Goal: Task Accomplishment & Management: Manage account settings

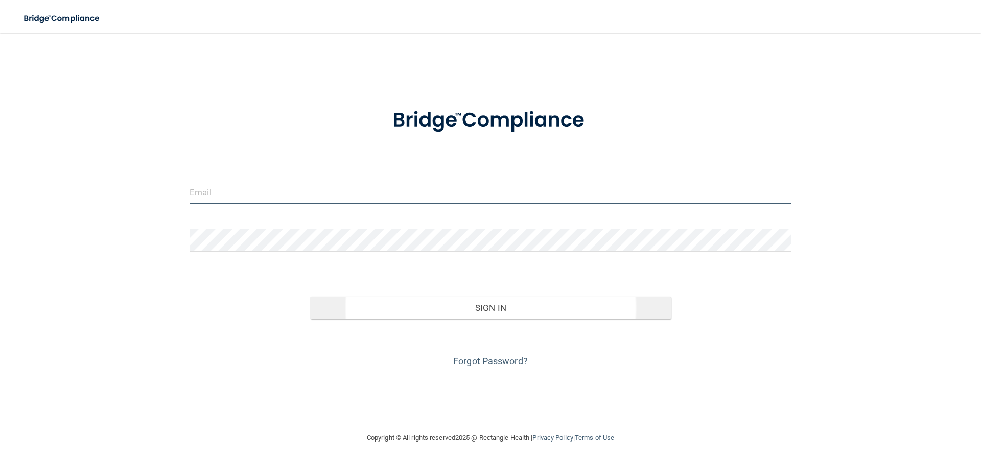
type input "[EMAIL_ADDRESS][DOMAIN_NAME]"
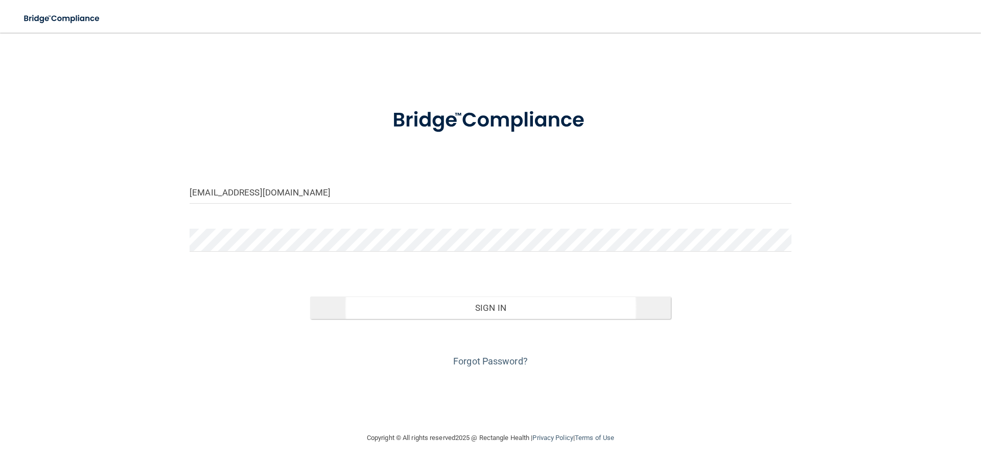
click at [418, 318] on div "Invalid email/password. You don't have permission to access that page. Sign In …" at bounding box center [490, 322] width 617 height 93
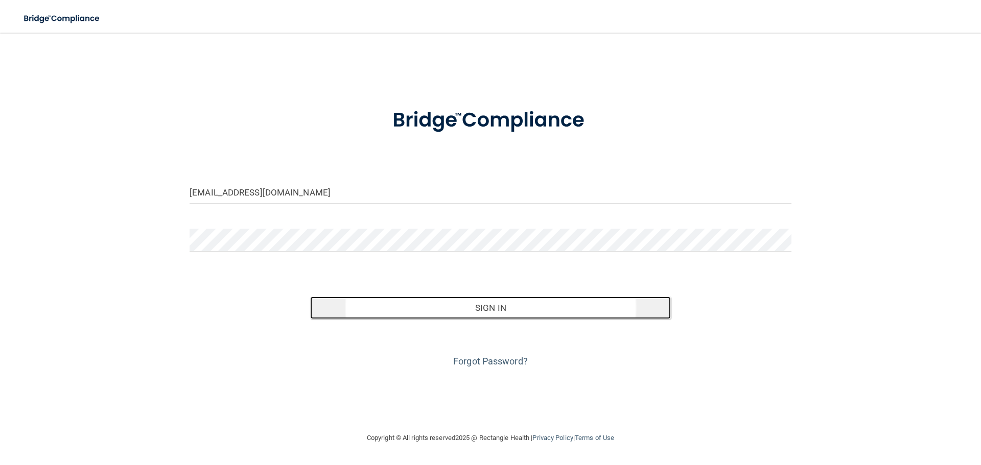
click at [418, 318] on button "Sign In" at bounding box center [490, 308] width 361 height 22
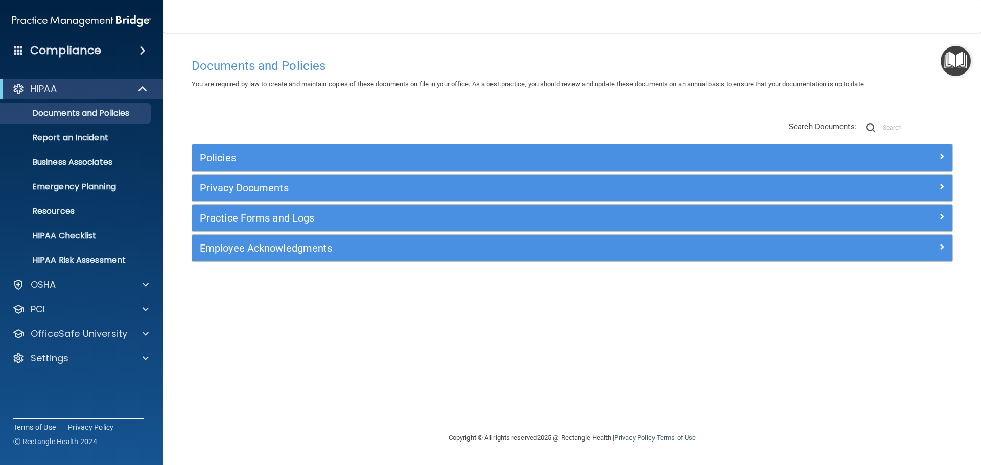
click at [253, 331] on div "Documents and Policies You are required by law to create and maintain copies of…" at bounding box center [572, 242] width 776 height 379
click at [133, 352] on div "Settings" at bounding box center [82, 358] width 164 height 20
click at [144, 355] on span at bounding box center [146, 358] width 6 height 12
click at [143, 89] on span at bounding box center [143, 89] width 9 height 12
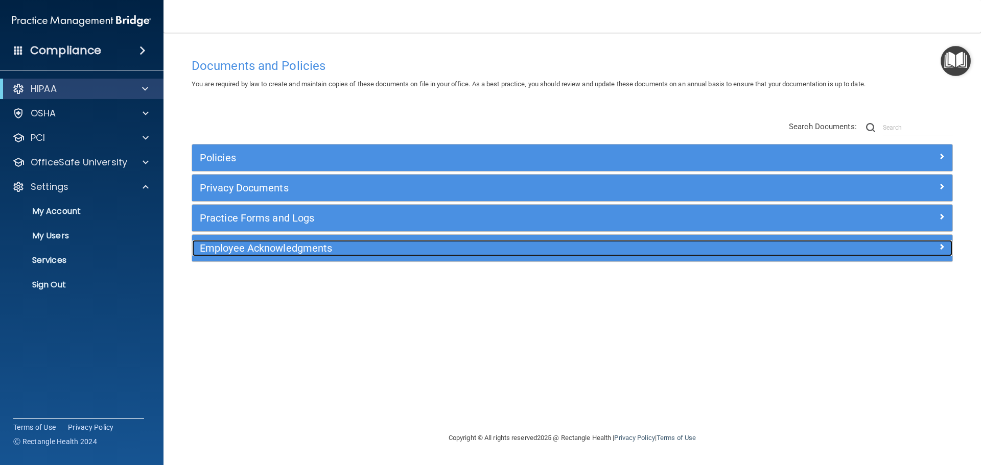
click at [266, 251] on h5 "Employee Acknowledgments" at bounding box center [477, 248] width 555 height 11
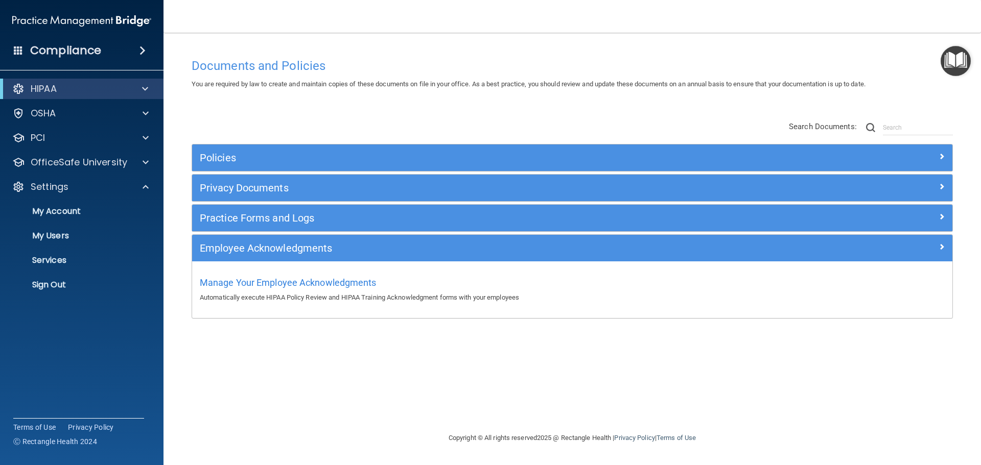
click at [151, 53] on div "Compliance" at bounding box center [81, 50] width 163 height 22
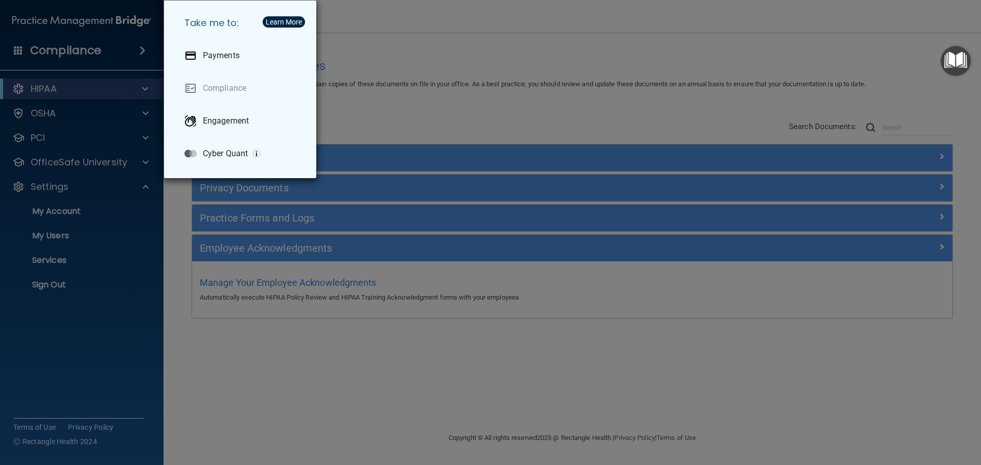
click at [136, 49] on div "Take me to: Payments Compliance Engagement Cyber Quant" at bounding box center [490, 232] width 981 height 465
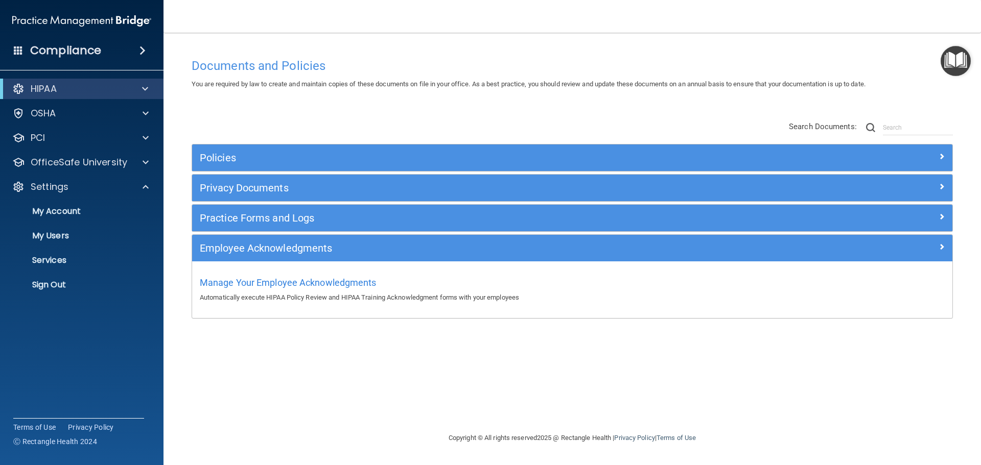
click at [139, 49] on span at bounding box center [142, 50] width 6 height 12
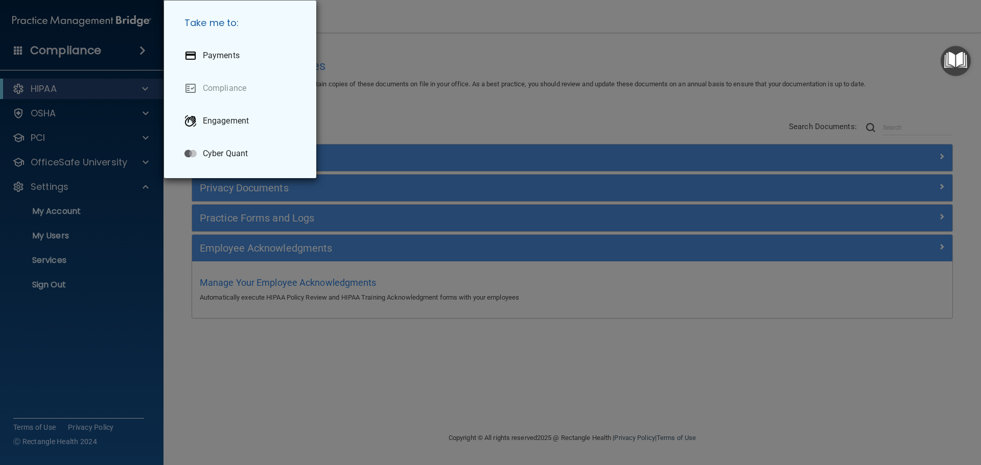
click at [136, 49] on div "Take me to: Payments Compliance Engagement Cyber Quant" at bounding box center [490, 232] width 981 height 465
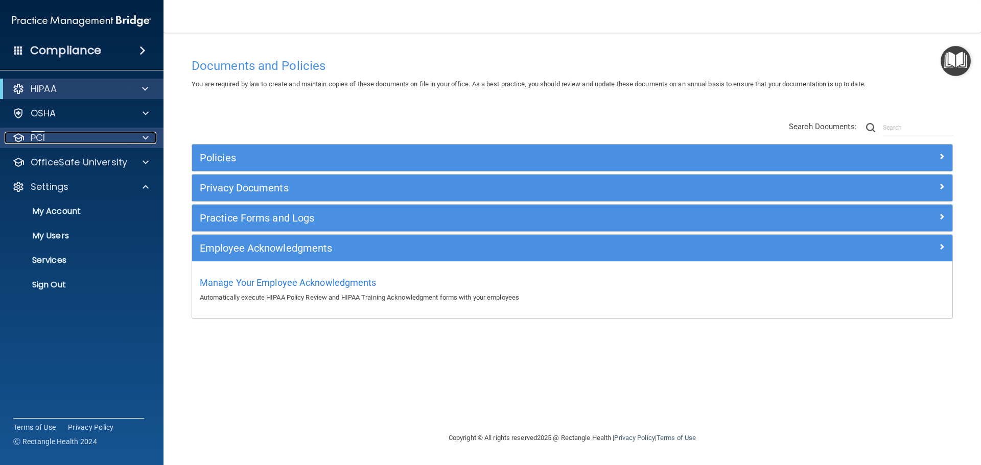
click at [53, 137] on div "PCI" at bounding box center [68, 138] width 127 height 12
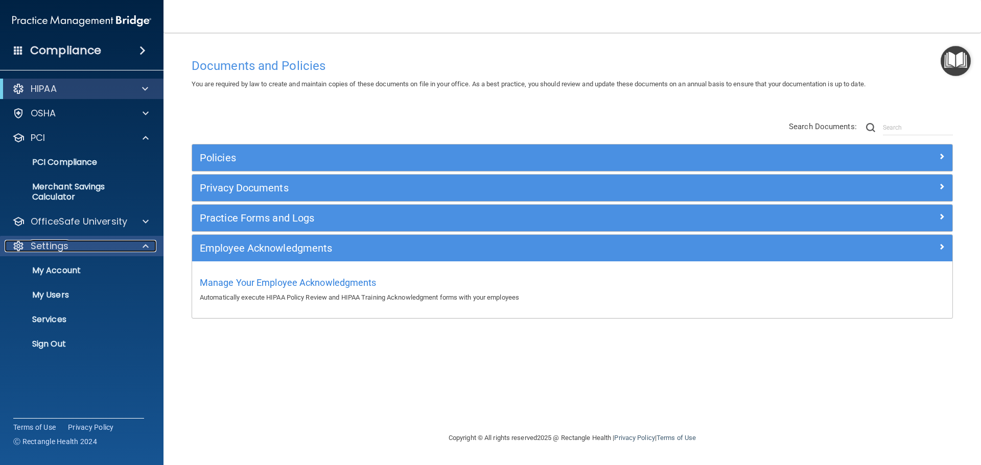
click at [70, 245] on div "Settings" at bounding box center [68, 246] width 127 height 12
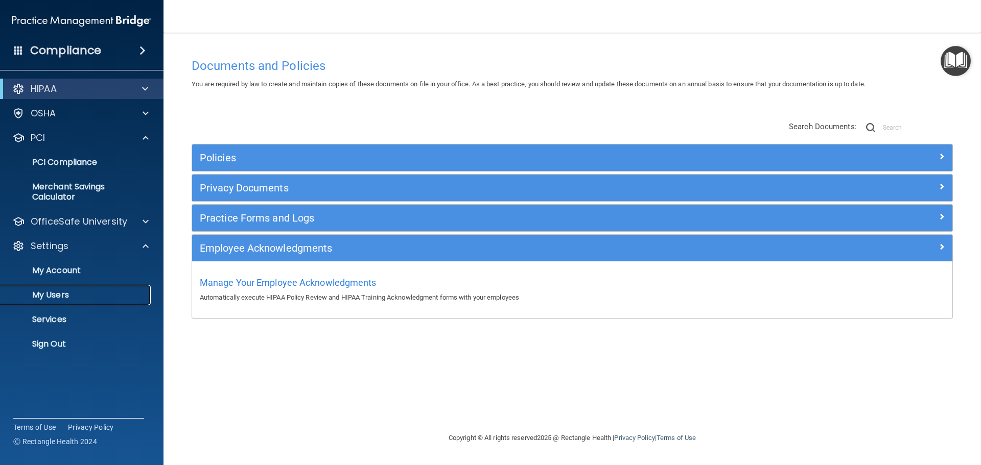
click at [60, 290] on p "My Users" at bounding box center [76, 295] width 139 height 10
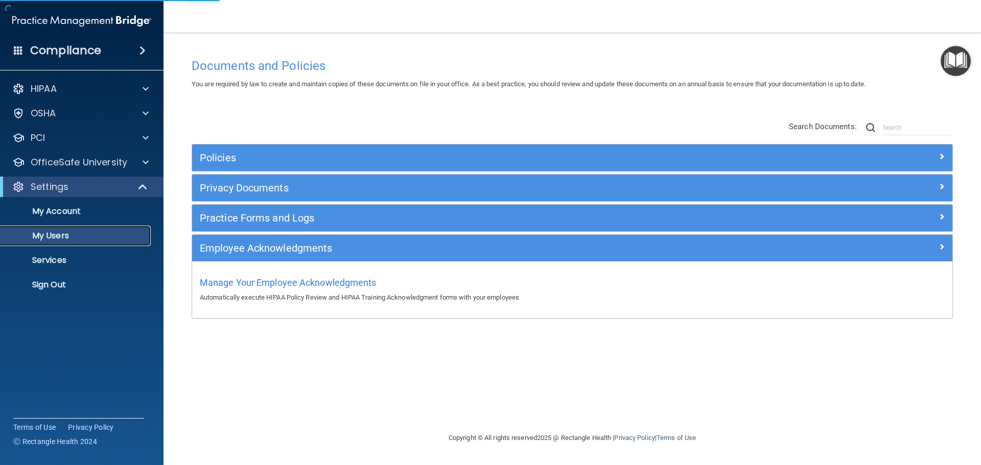
click at [38, 234] on p "My Users" at bounding box center [76, 236] width 139 height 10
select select "20"
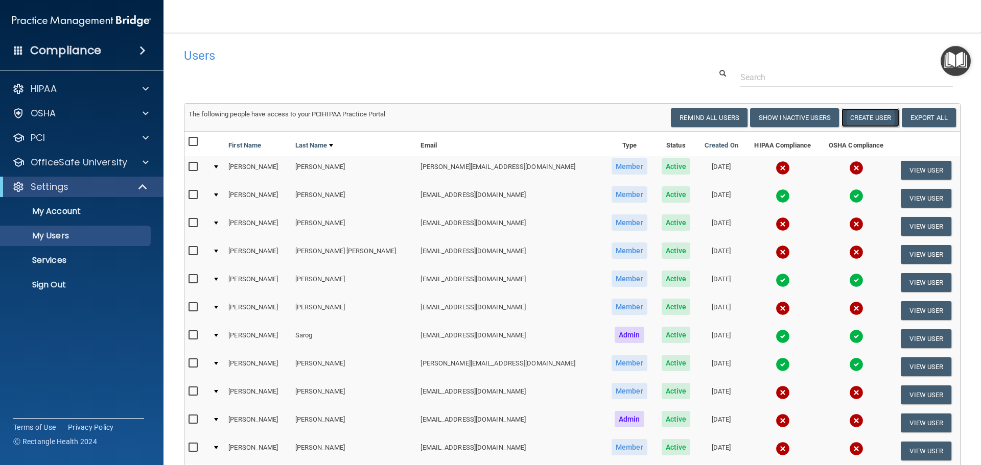
click at [863, 120] on button "Create User" at bounding box center [870, 117] width 58 height 19
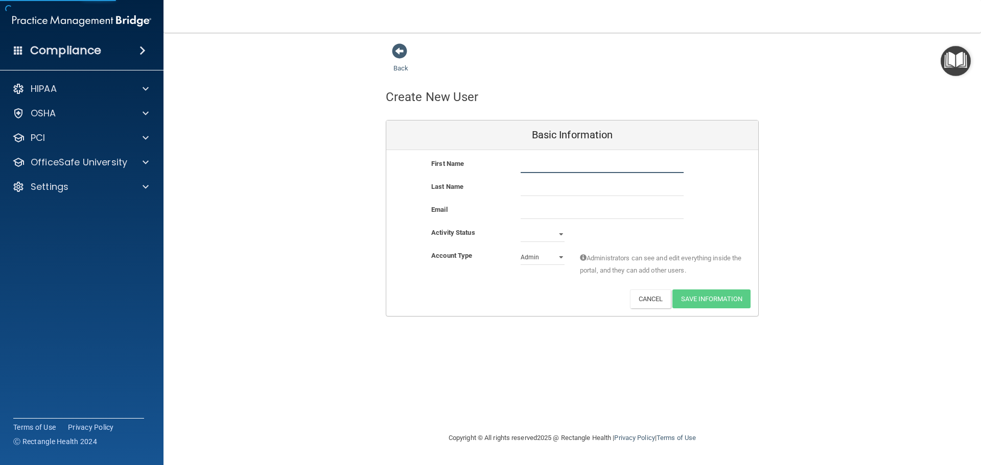
click at [548, 165] on input "text" at bounding box center [602, 165] width 163 height 15
type input "[PERSON_NAME]"
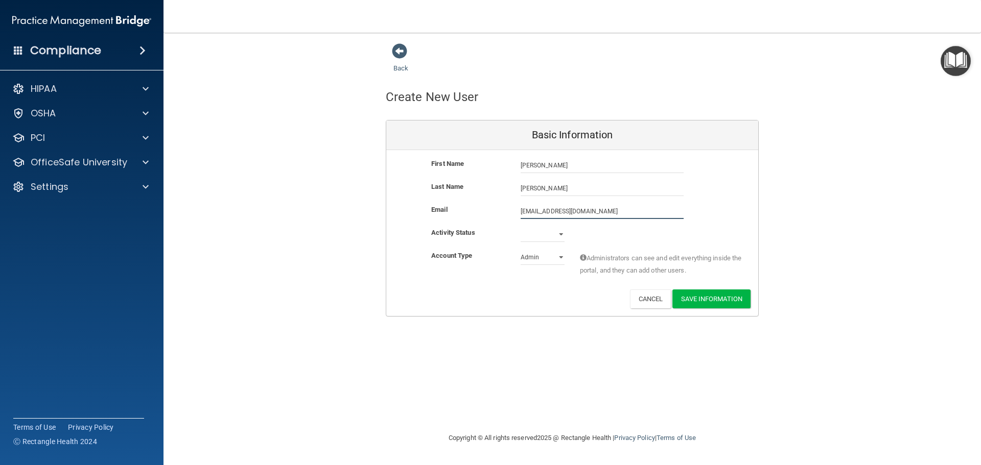
type input "[EMAIL_ADDRESS][DOMAIN_NAME]"
click at [548, 239] on select "Active Inactive" at bounding box center [543, 234] width 44 height 15
select select "active"
click at [521, 227] on select "Active Inactive" at bounding box center [543, 234] width 44 height 15
click at [544, 259] on select "Admin Member" at bounding box center [543, 257] width 44 height 15
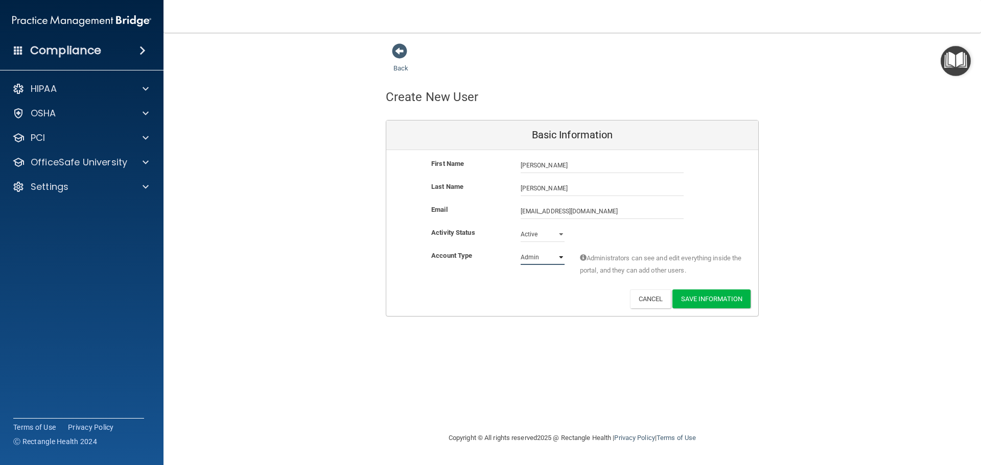
select select "practice_member"
click at [521, 250] on select "Admin Member" at bounding box center [543, 257] width 44 height 15
click at [709, 300] on button "Save Information" at bounding box center [711, 299] width 78 height 19
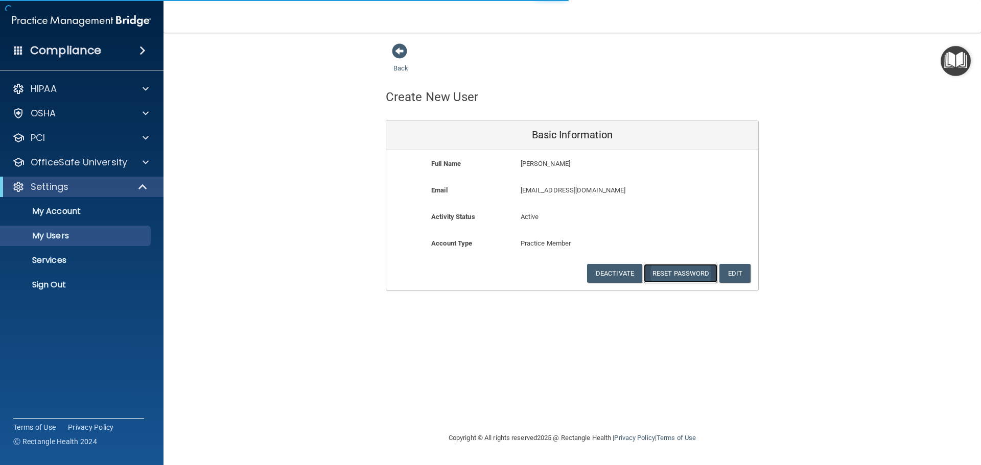
click at [705, 278] on button "Reset Password" at bounding box center [681, 273] width 74 height 19
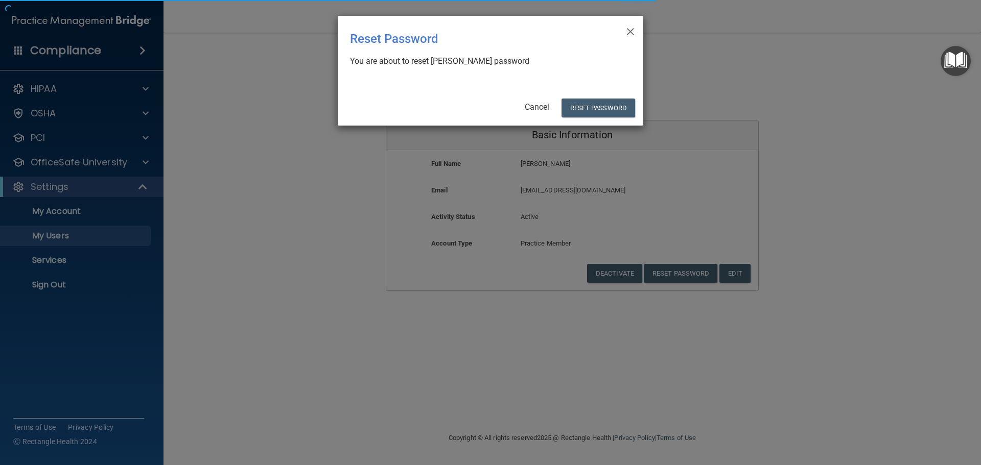
select select "20"
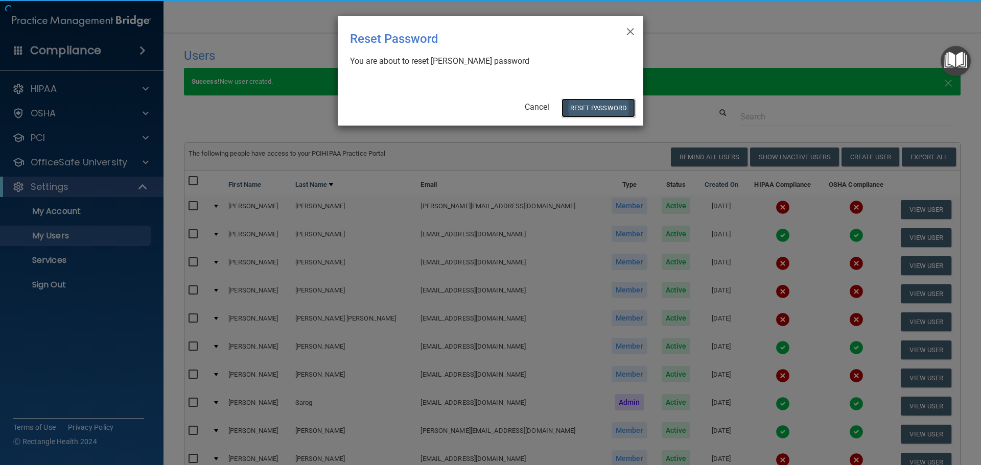
click at [581, 112] on button "Reset Password" at bounding box center [598, 108] width 74 height 19
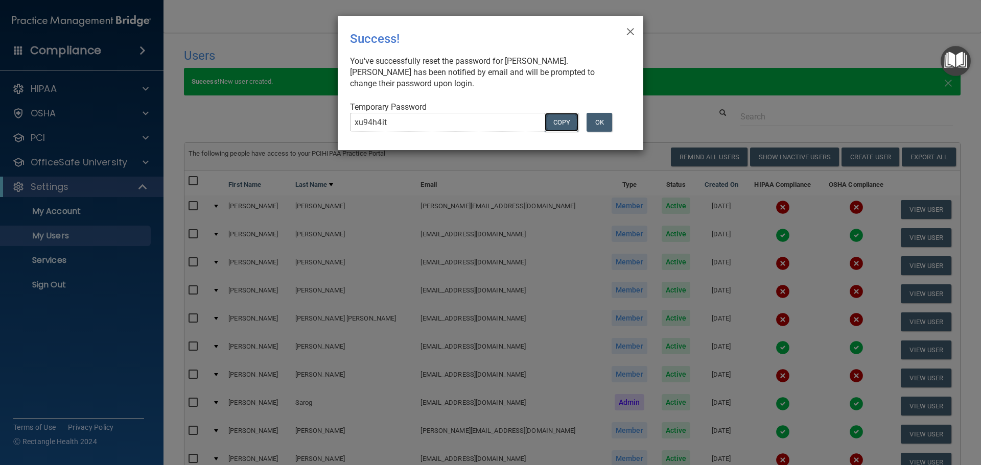
click at [555, 125] on button "COPY" at bounding box center [562, 122] width 34 height 19
click at [603, 123] on button "OK" at bounding box center [599, 122] width 26 height 19
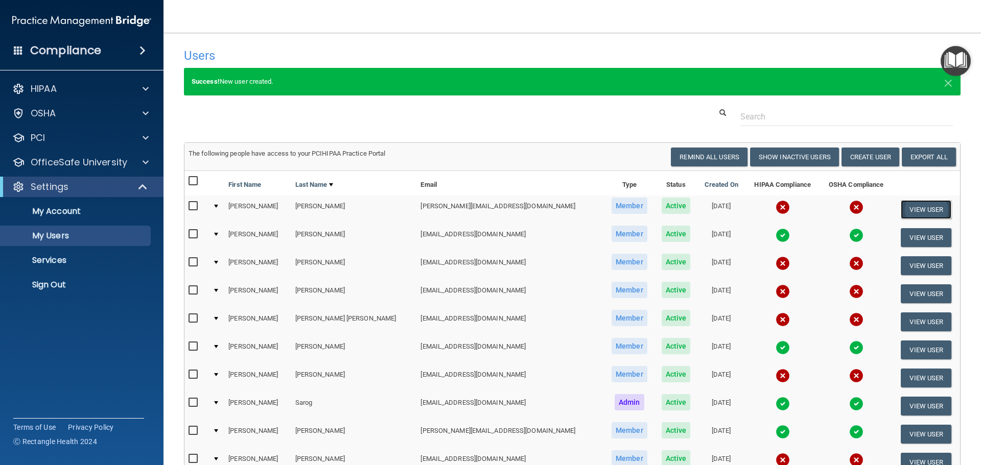
click at [912, 202] on button "View User" at bounding box center [926, 209] width 51 height 19
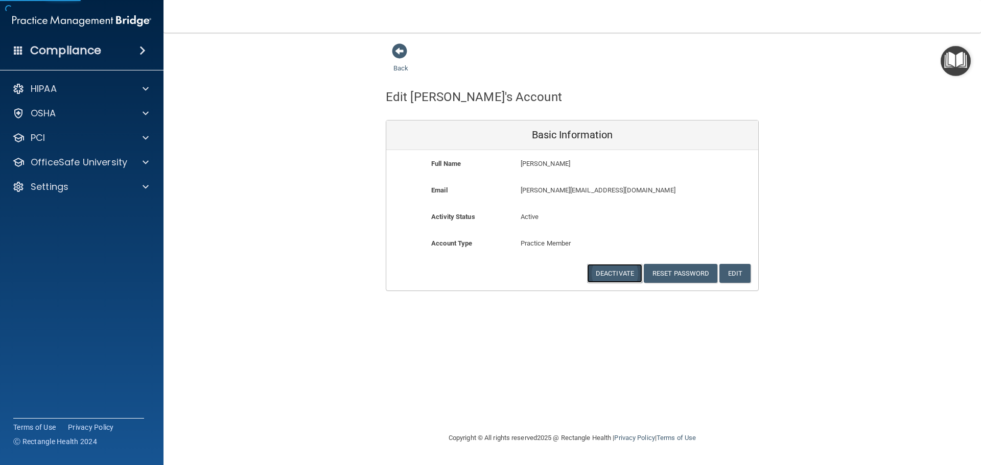
click at [624, 270] on button "Deactivate" at bounding box center [614, 273] width 55 height 19
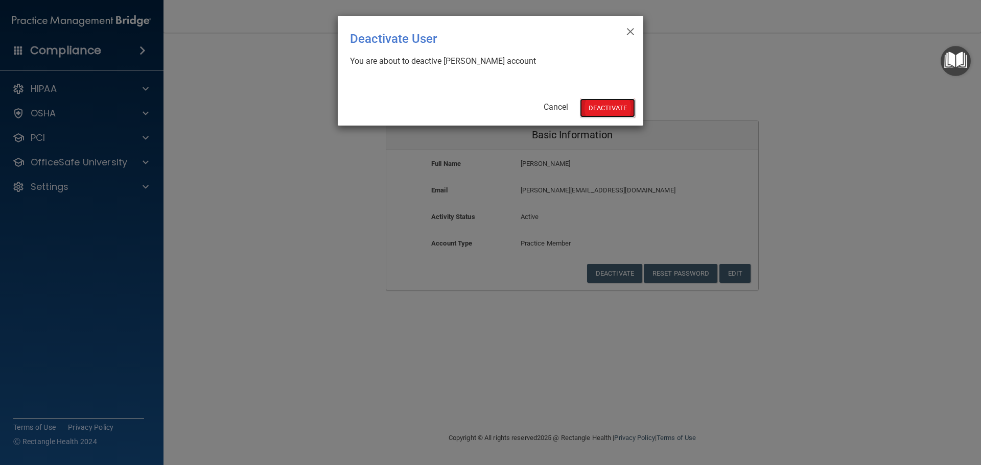
click at [623, 110] on button "Deactivate" at bounding box center [607, 108] width 55 height 19
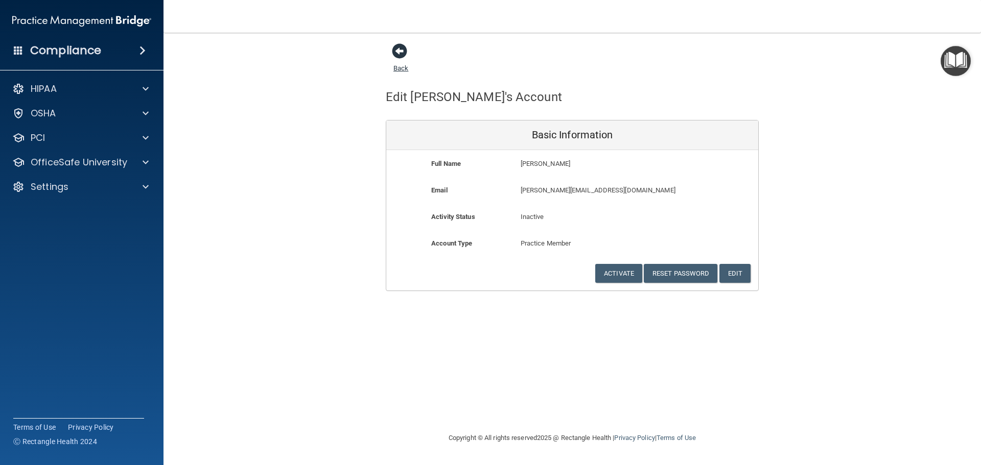
click at [404, 53] on span at bounding box center [399, 50] width 15 height 15
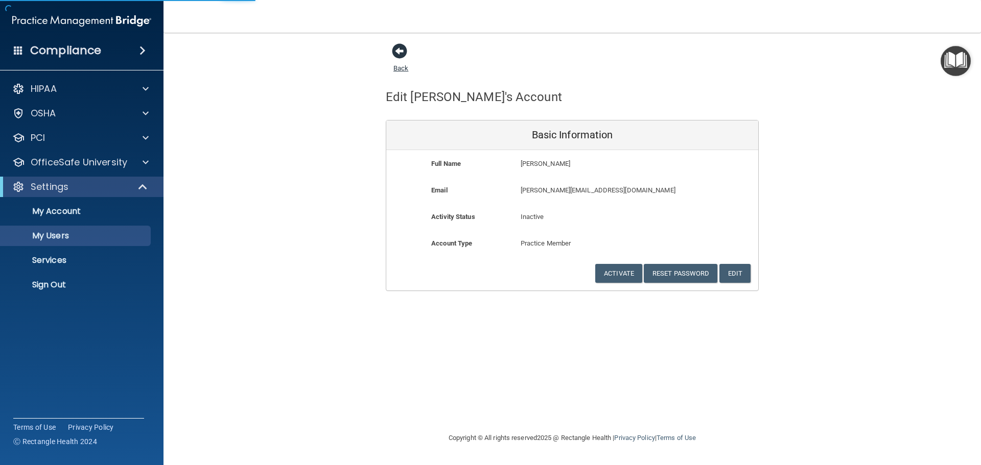
select select "20"
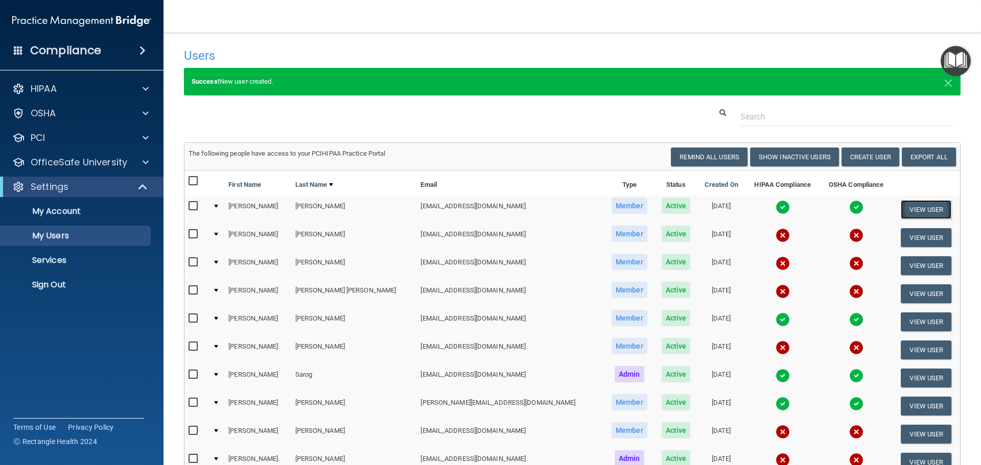
click at [920, 213] on button "View User" at bounding box center [926, 209] width 51 height 19
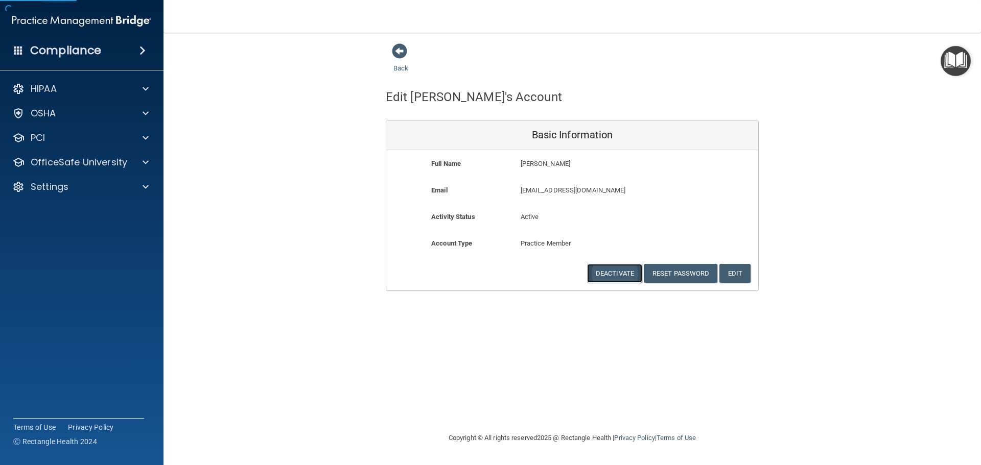
click at [610, 271] on button "Deactivate" at bounding box center [614, 273] width 55 height 19
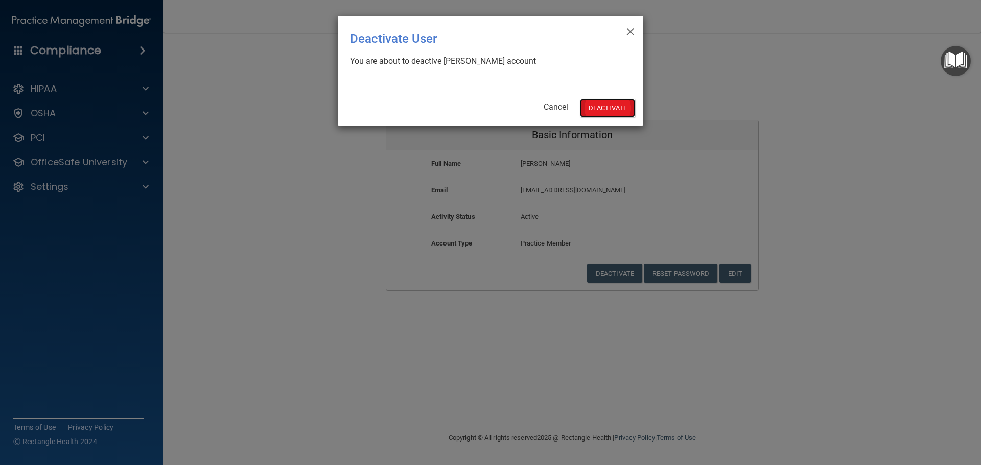
click at [628, 111] on button "Deactivate" at bounding box center [607, 108] width 55 height 19
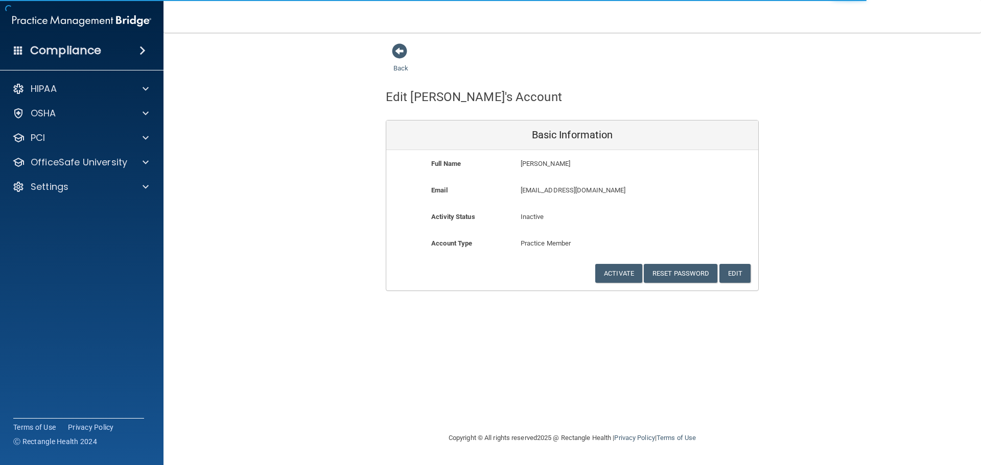
click at [403, 61] on div "Back" at bounding box center [417, 59] width 62 height 32
click at [403, 56] on span at bounding box center [399, 50] width 15 height 15
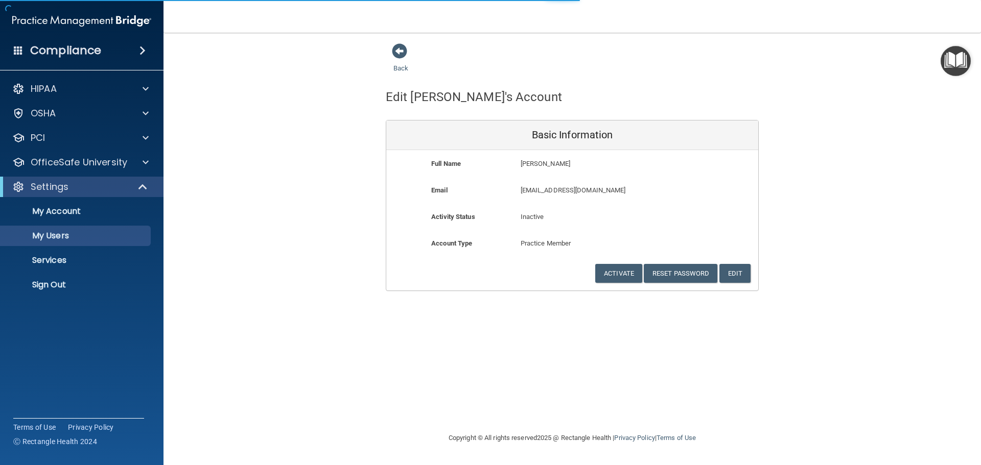
select select "20"
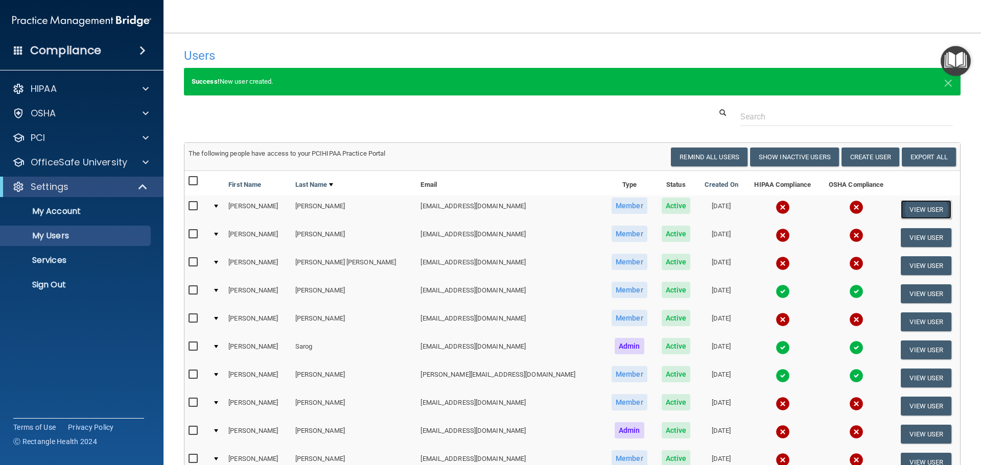
click at [901, 214] on button "View User" at bounding box center [926, 209] width 51 height 19
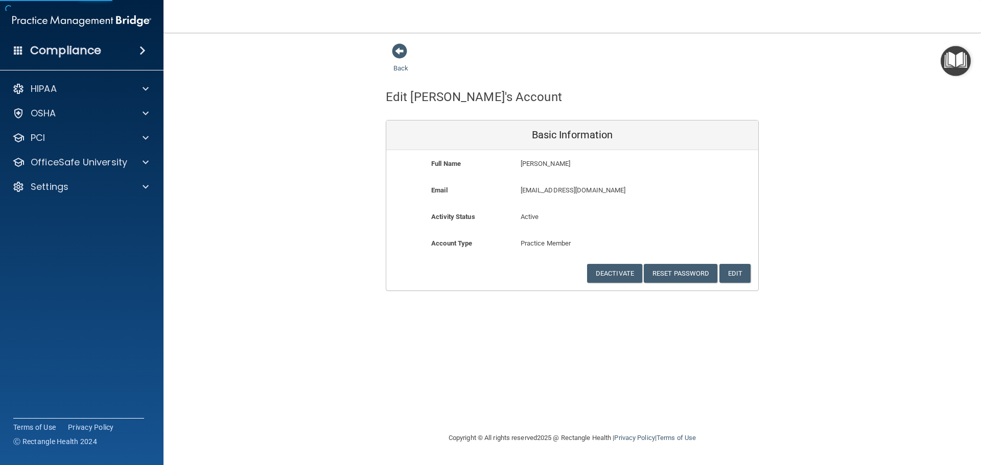
click at [626, 263] on div "Account Type Practice Member Admin Member Financial Institution Business Associ…" at bounding box center [572, 251] width 372 height 27
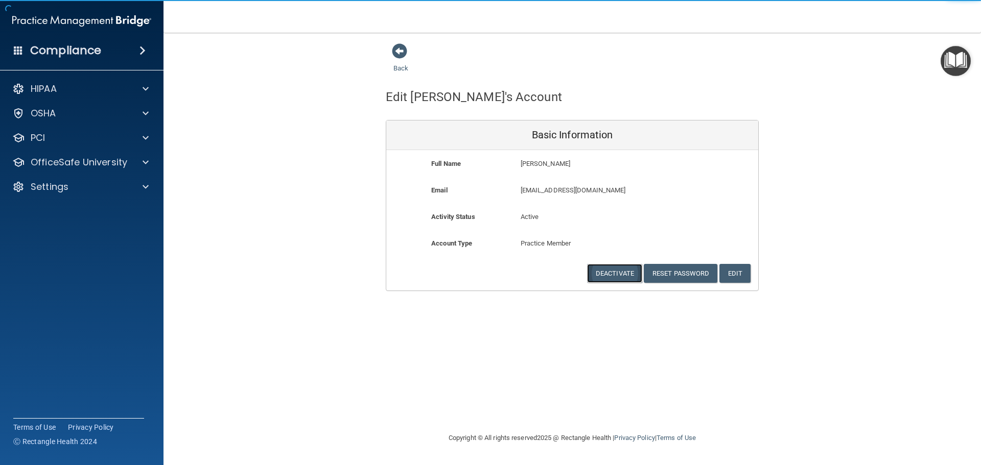
click at [630, 272] on button "Deactivate" at bounding box center [614, 273] width 55 height 19
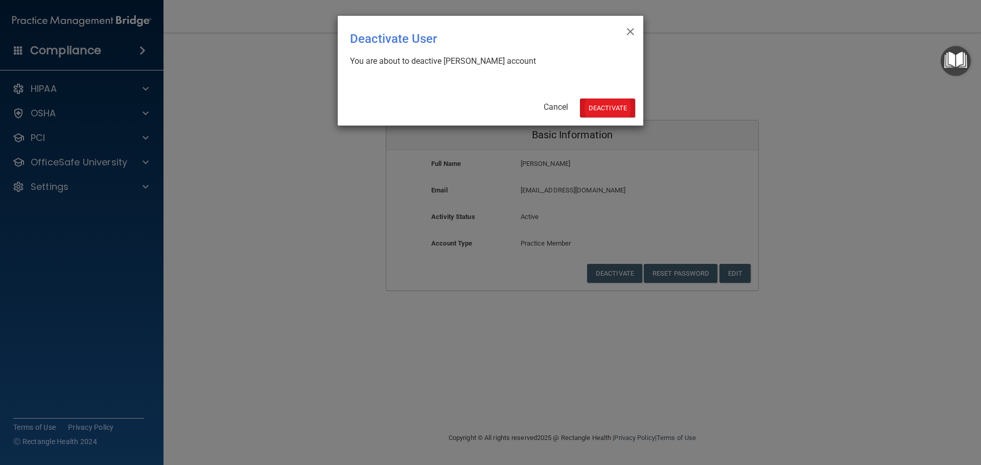
click at [621, 98] on div "× Close Deactivate User You are about to deactive Gloria Gonzalez's account Can…" at bounding box center [490, 71] width 305 height 110
click at [617, 100] on button "Deactivate" at bounding box center [607, 108] width 55 height 19
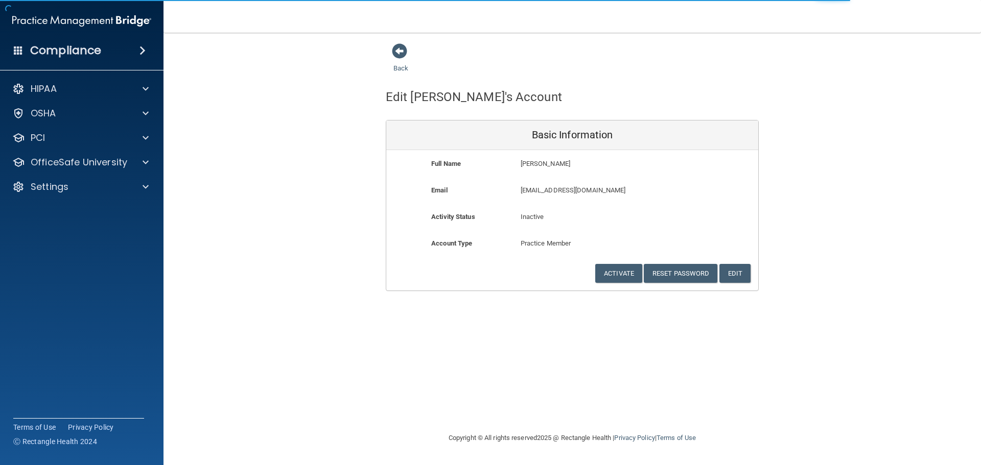
click at [399, 60] on div "Back" at bounding box center [417, 59] width 62 height 32
click at [400, 69] on link "Back" at bounding box center [400, 62] width 15 height 20
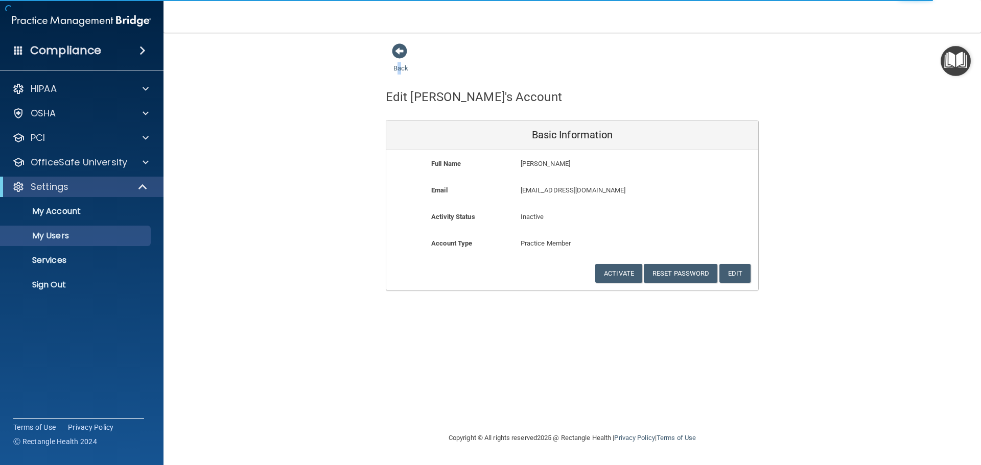
select select "20"
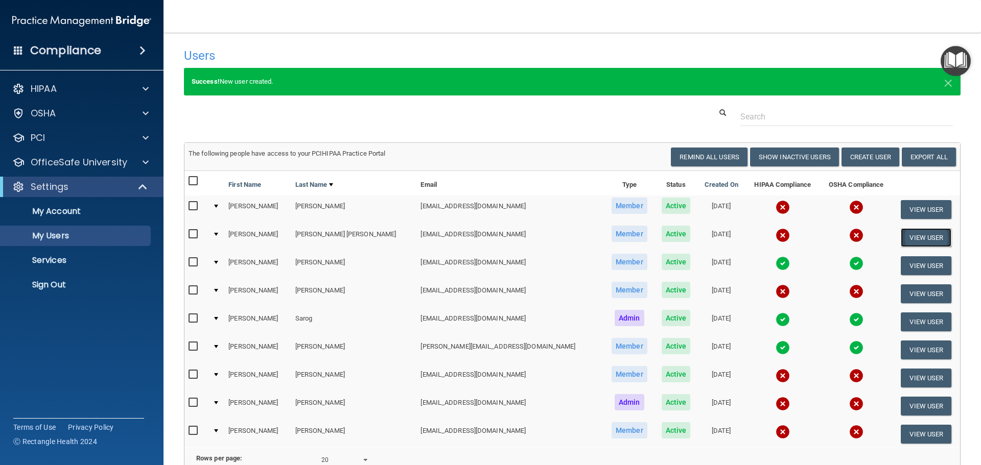
click at [912, 231] on button "View User" at bounding box center [926, 237] width 51 height 19
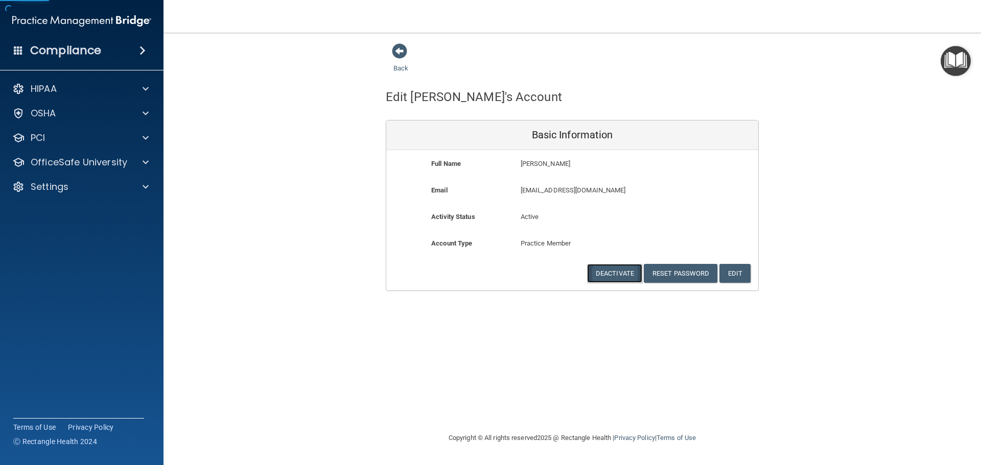
click at [599, 270] on button "Deactivate" at bounding box center [614, 273] width 55 height 19
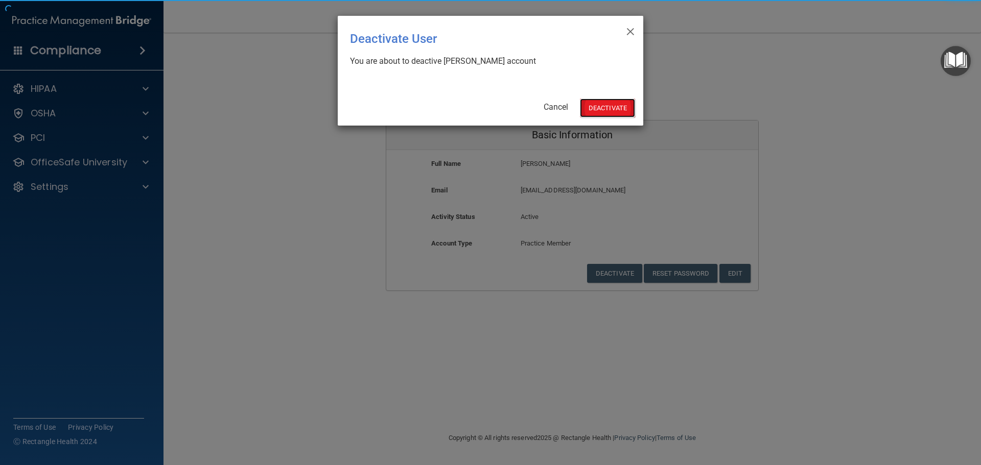
click at [613, 113] on button "Deactivate" at bounding box center [607, 108] width 55 height 19
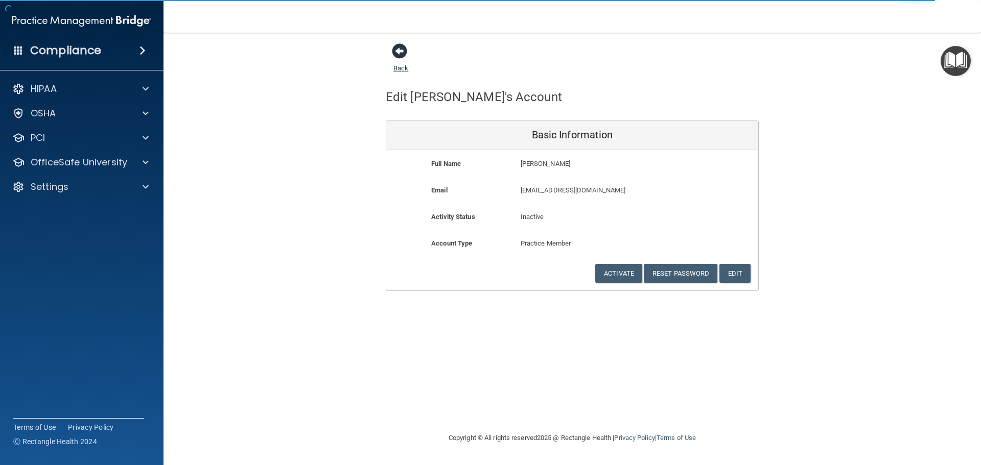
click at [398, 58] on span at bounding box center [399, 50] width 15 height 15
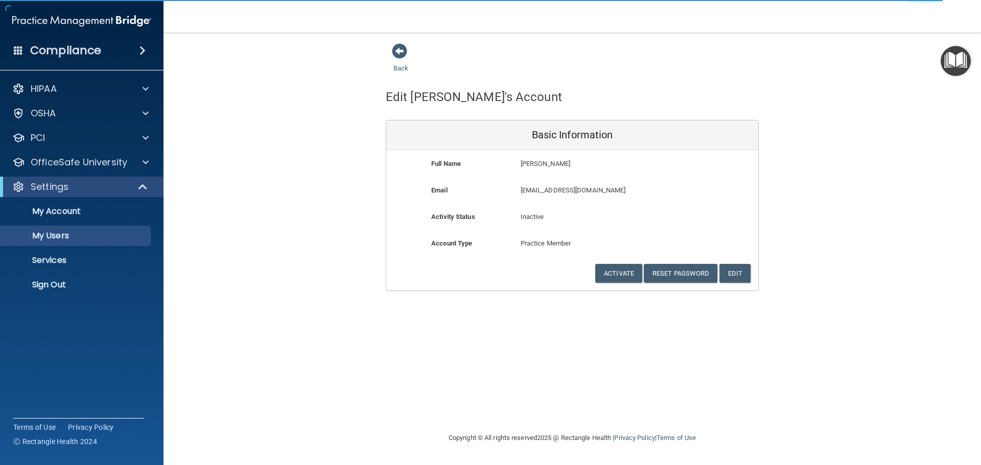
select select "20"
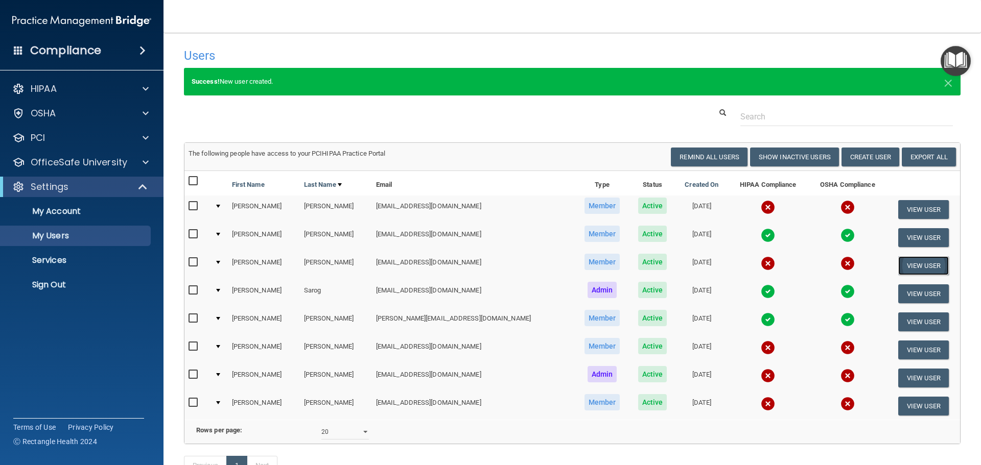
click at [898, 268] on button "View User" at bounding box center [923, 265] width 51 height 19
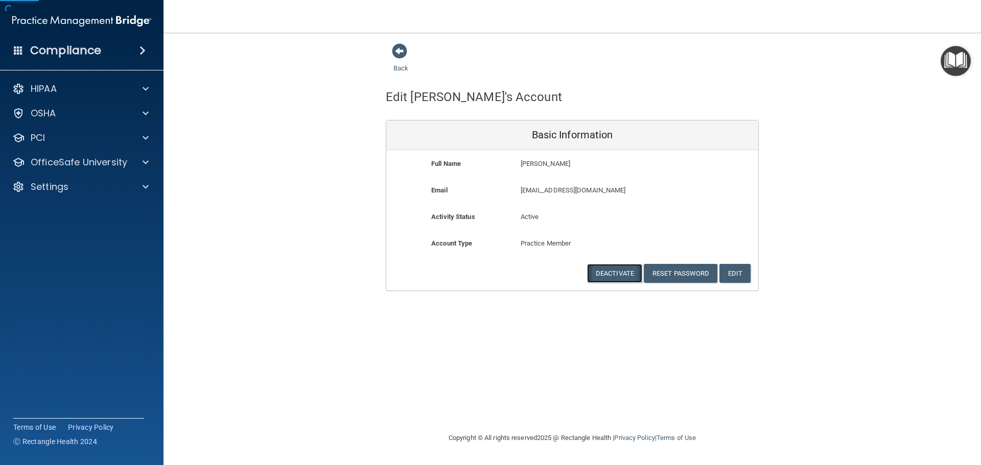
click at [638, 275] on button "Deactivate" at bounding box center [614, 273] width 55 height 19
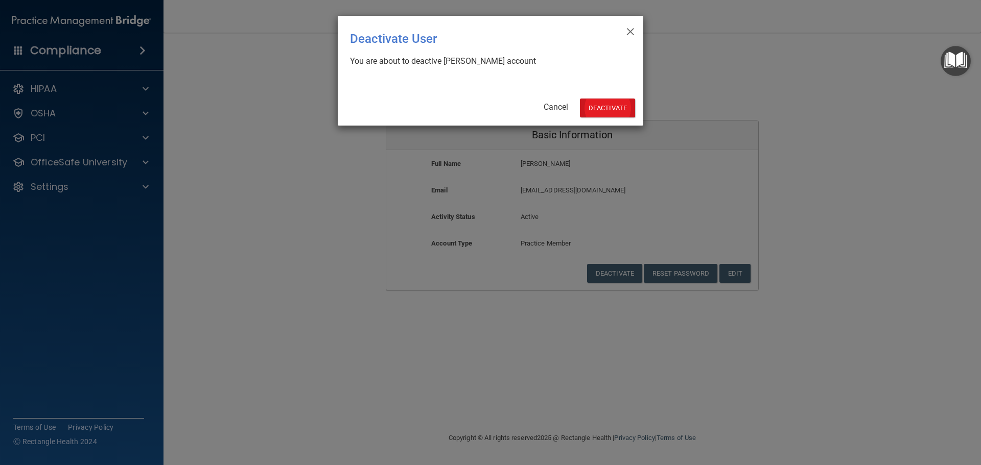
click at [599, 99] on div "× Close Deactivate User You are about to deactive Deborah Patterson's account C…" at bounding box center [490, 71] width 305 height 110
click at [601, 103] on button "Deactivate" at bounding box center [607, 108] width 55 height 19
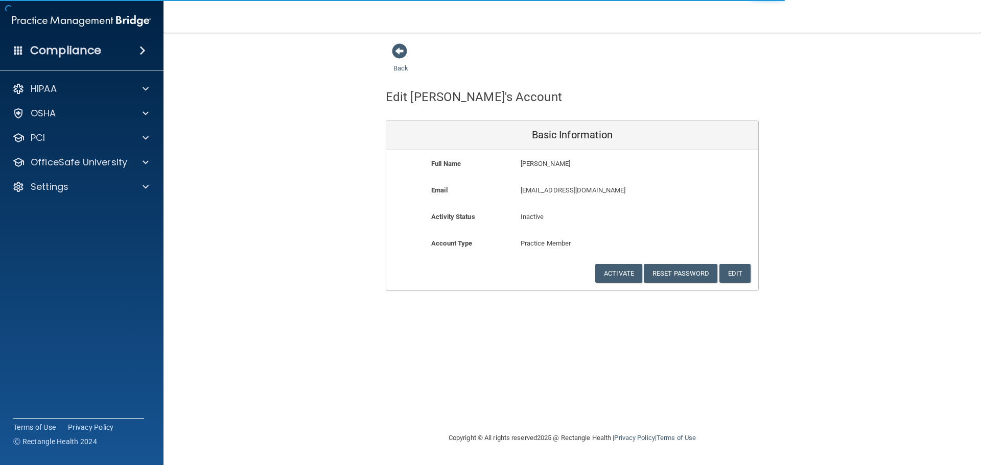
click at [399, 70] on link "Back" at bounding box center [400, 62] width 15 height 20
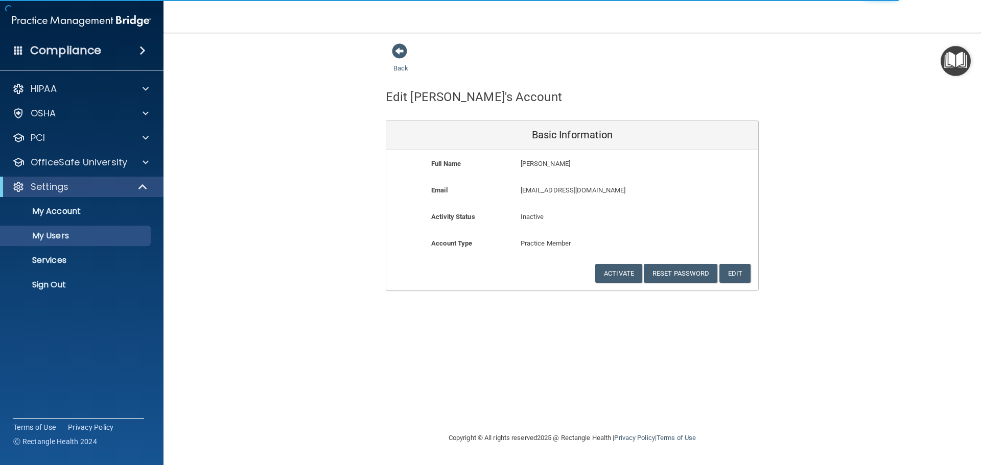
select select "20"
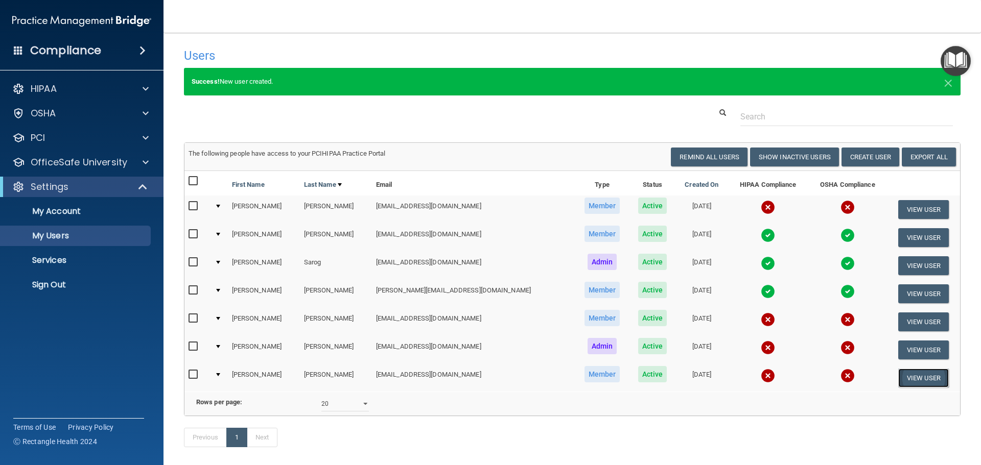
click at [916, 384] on button "View User" at bounding box center [923, 378] width 51 height 19
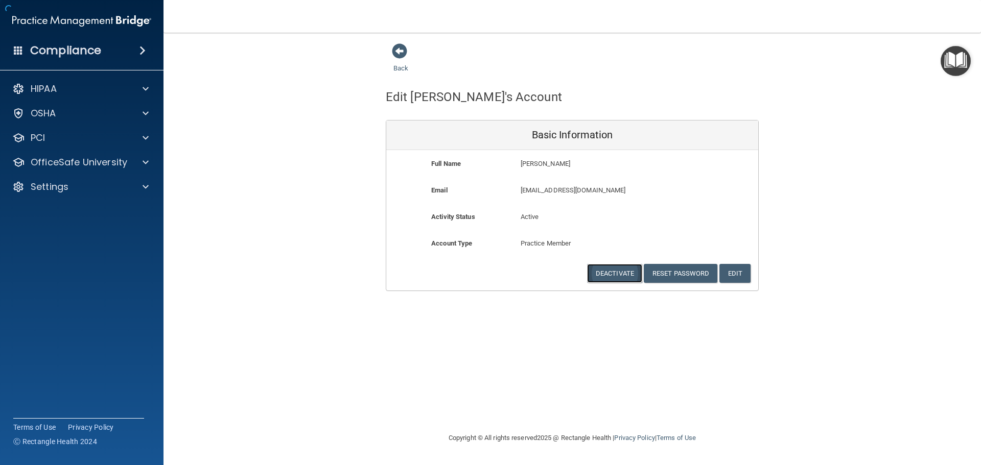
click at [624, 270] on button "Deactivate" at bounding box center [614, 273] width 55 height 19
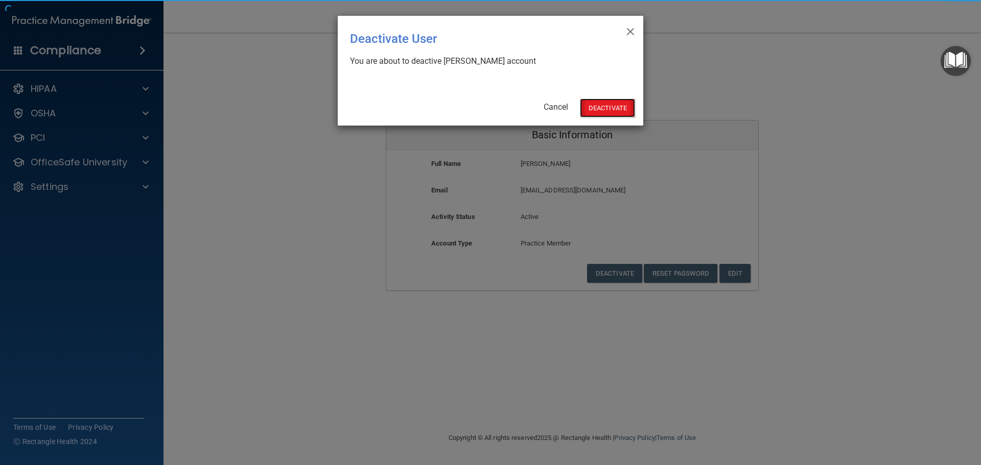
click at [622, 112] on button "Deactivate" at bounding box center [607, 108] width 55 height 19
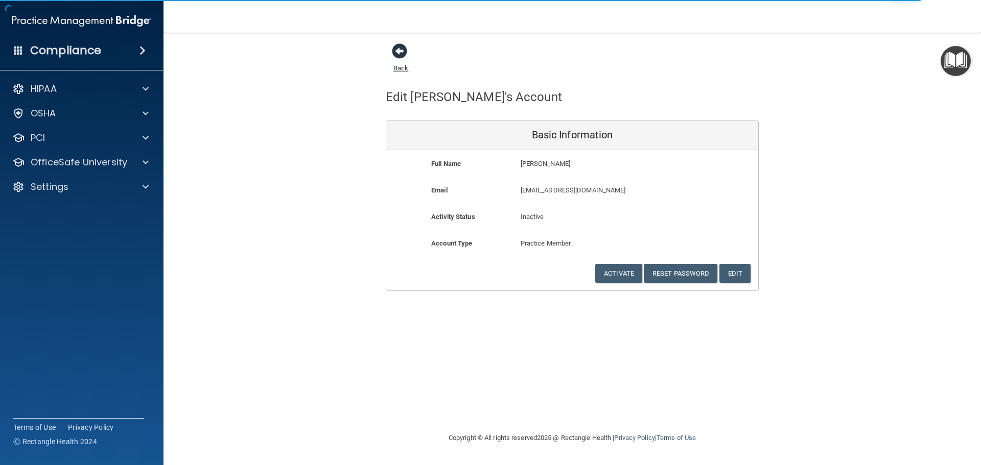
click at [398, 65] on link "Back" at bounding box center [400, 62] width 15 height 20
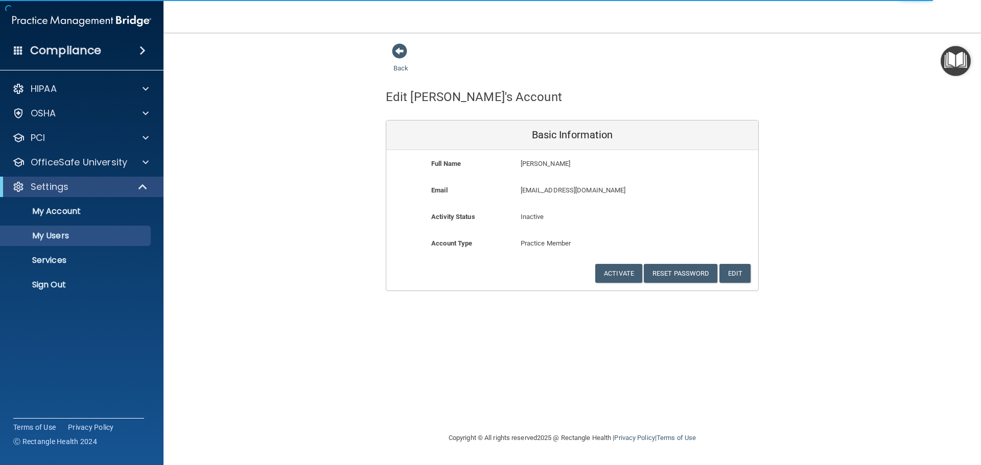
select select "20"
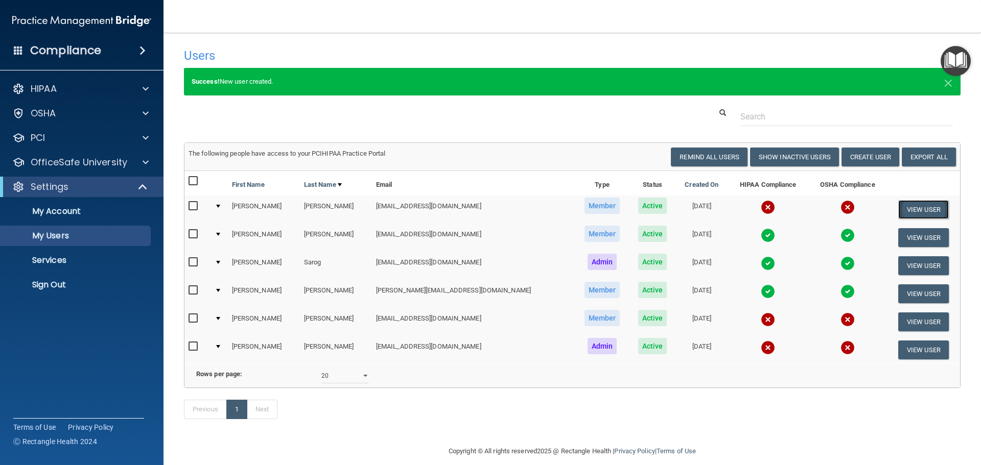
click at [904, 214] on button "View User" at bounding box center [923, 209] width 51 height 19
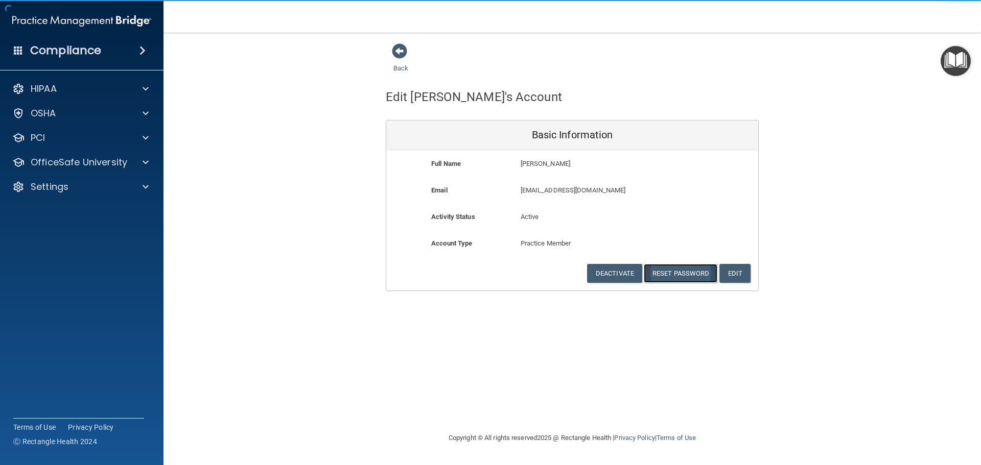
click at [676, 276] on button "Reset Password" at bounding box center [681, 273] width 74 height 19
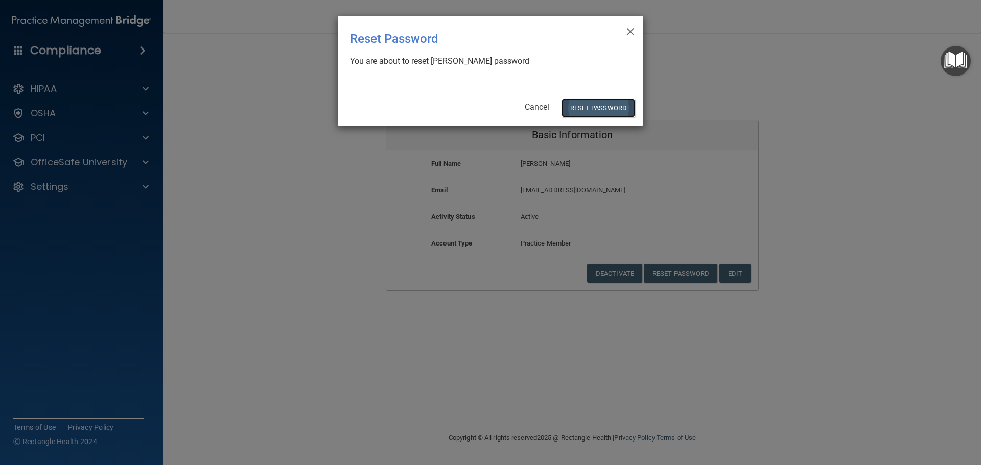
click at [596, 111] on button "Reset Password" at bounding box center [598, 108] width 74 height 19
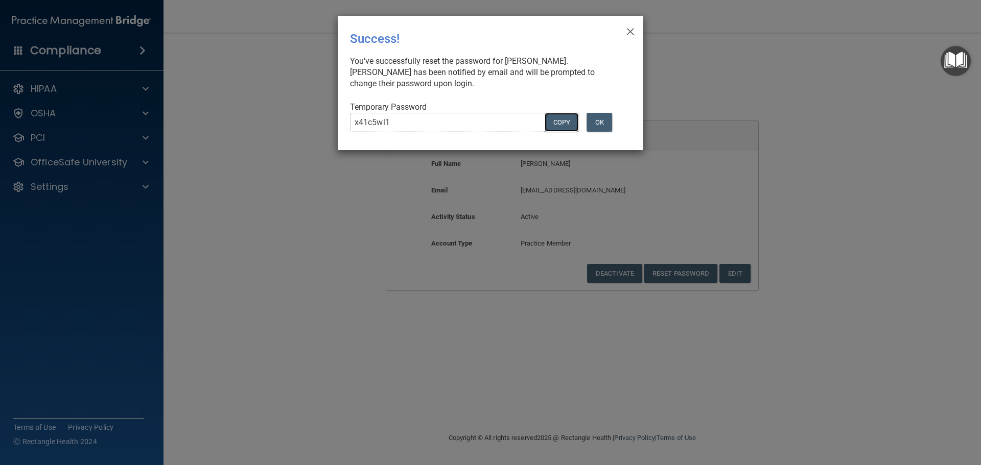
drag, startPoint x: 550, startPoint y: 126, endPoint x: 548, endPoint y: 121, distance: 5.7
click at [550, 125] on button "COPY" at bounding box center [562, 122] width 34 height 19
click at [605, 115] on button "OK" at bounding box center [599, 122] width 26 height 19
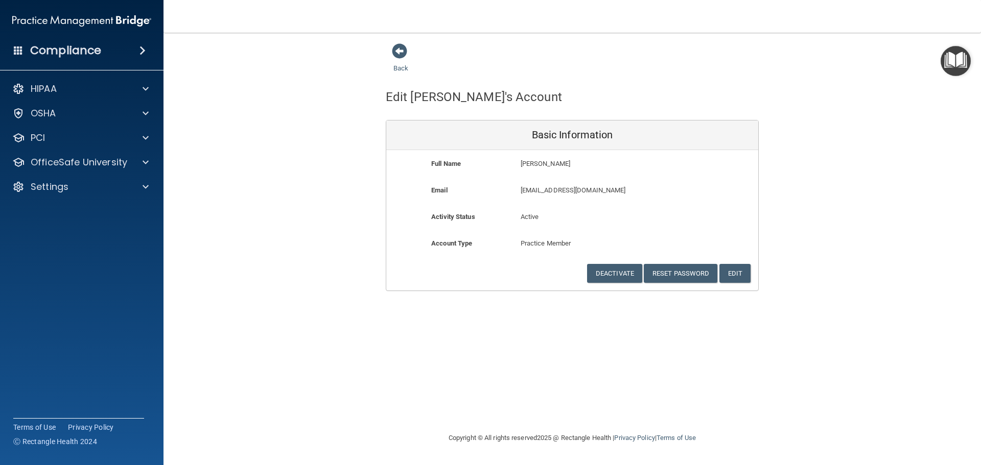
click at [86, 199] on div "HIPAA Documents and Policies Report an Incident Business Associates Emergency P…" at bounding box center [82, 140] width 164 height 131
click at [76, 186] on div "Settings" at bounding box center [68, 187] width 127 height 12
click at [65, 278] on link "Sign Out" at bounding box center [70, 285] width 161 height 20
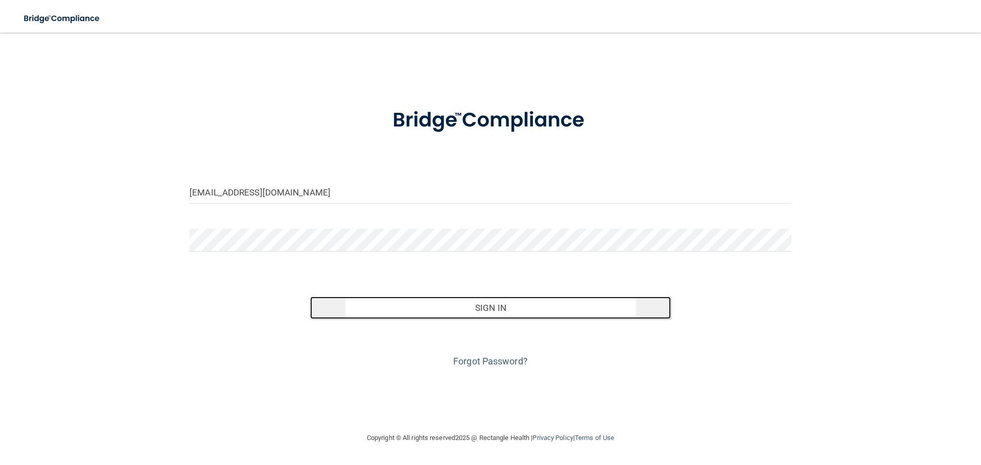
click at [456, 299] on button "Sign In" at bounding box center [490, 308] width 361 height 22
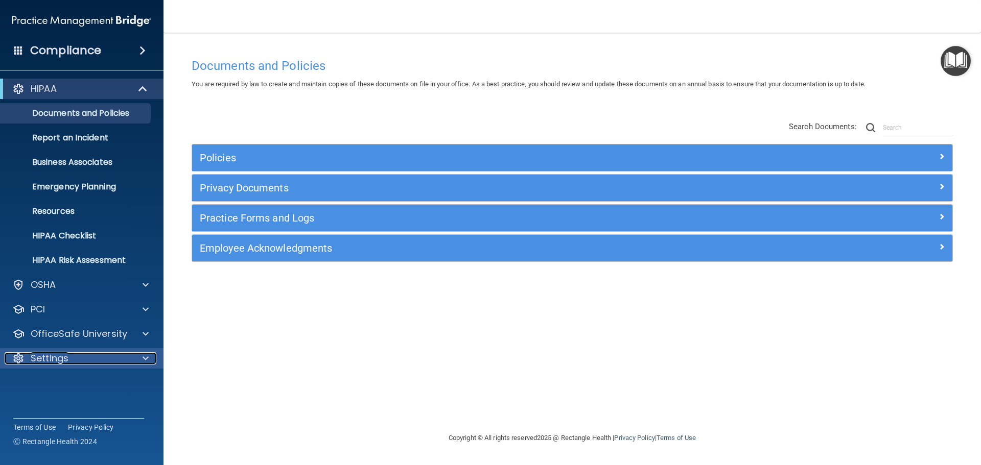
click at [75, 361] on div "Settings" at bounding box center [68, 358] width 127 height 12
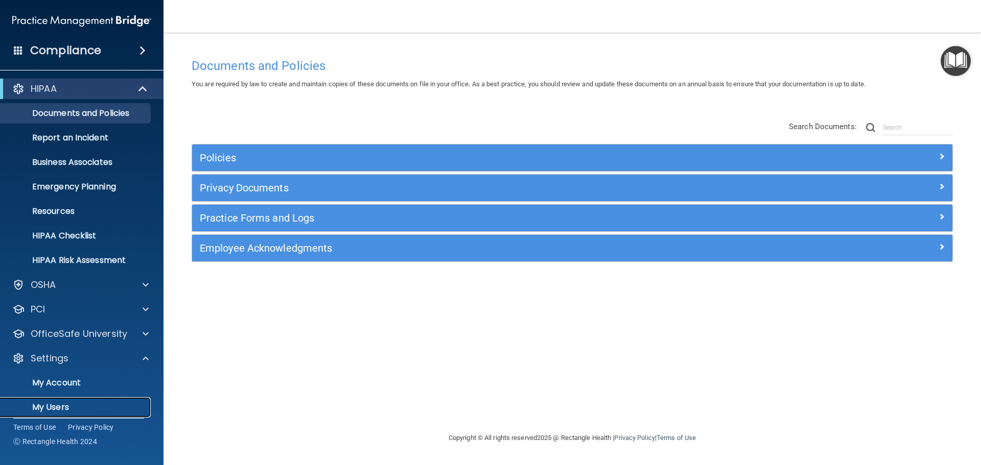
click at [69, 398] on link "My Users" at bounding box center [70, 407] width 161 height 20
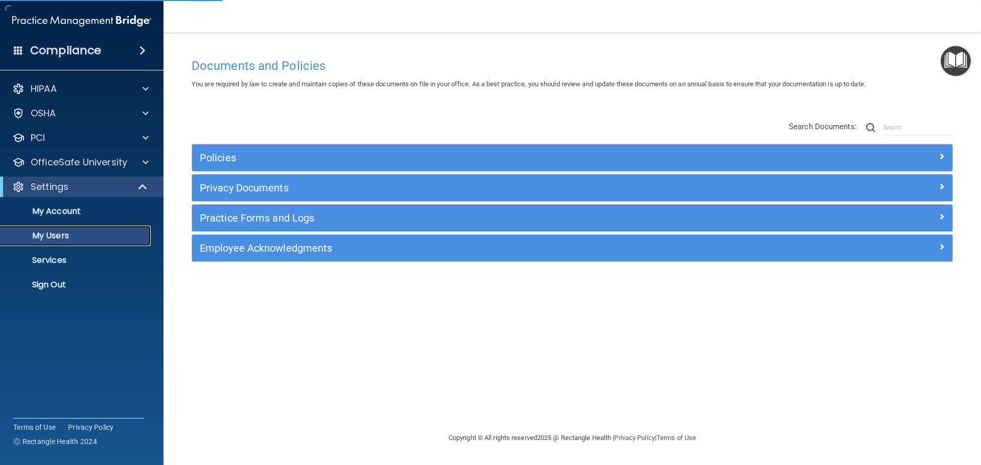
select select "20"
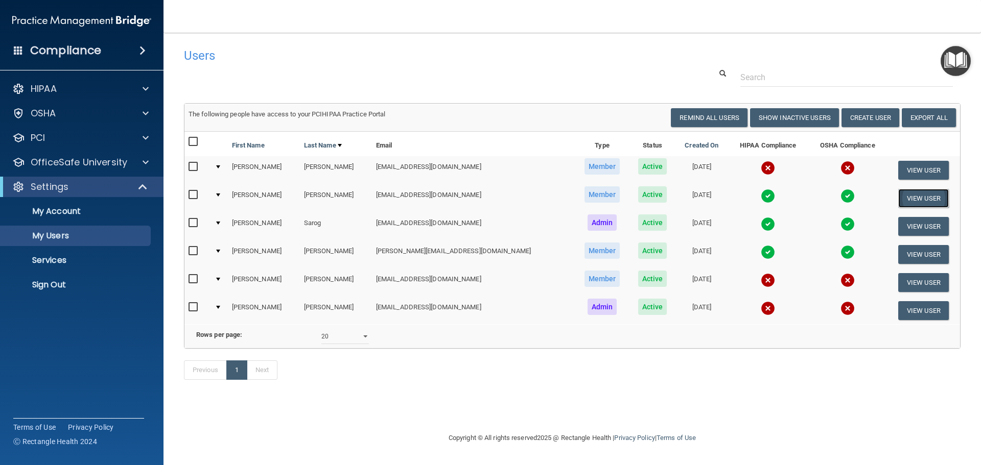
click at [906, 201] on button "View User" at bounding box center [923, 198] width 51 height 19
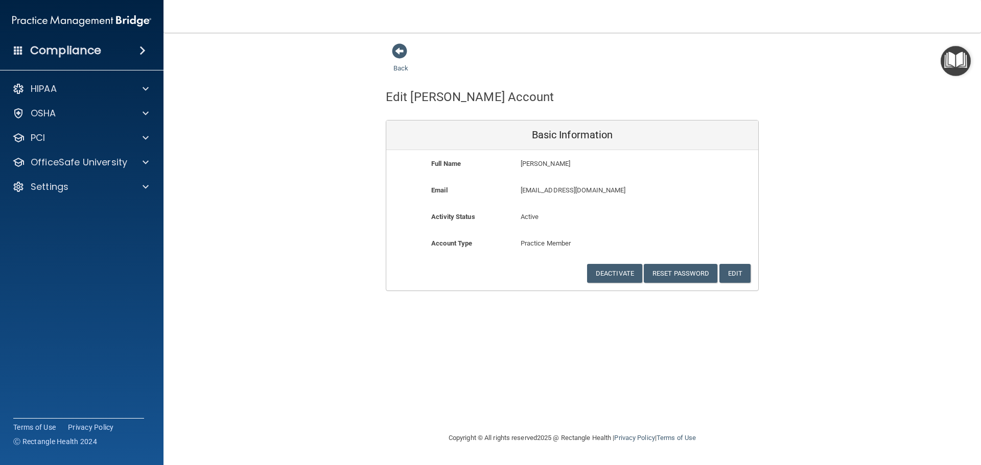
click at [409, 66] on div "Back" at bounding box center [417, 59] width 62 height 32
click at [406, 61] on div "Back" at bounding box center [417, 59] width 62 height 32
click at [400, 54] on span at bounding box center [399, 50] width 15 height 15
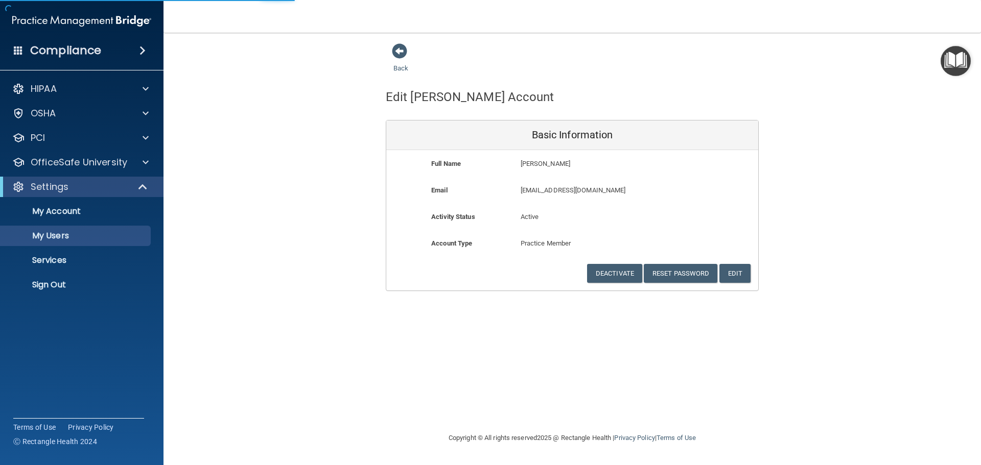
select select "20"
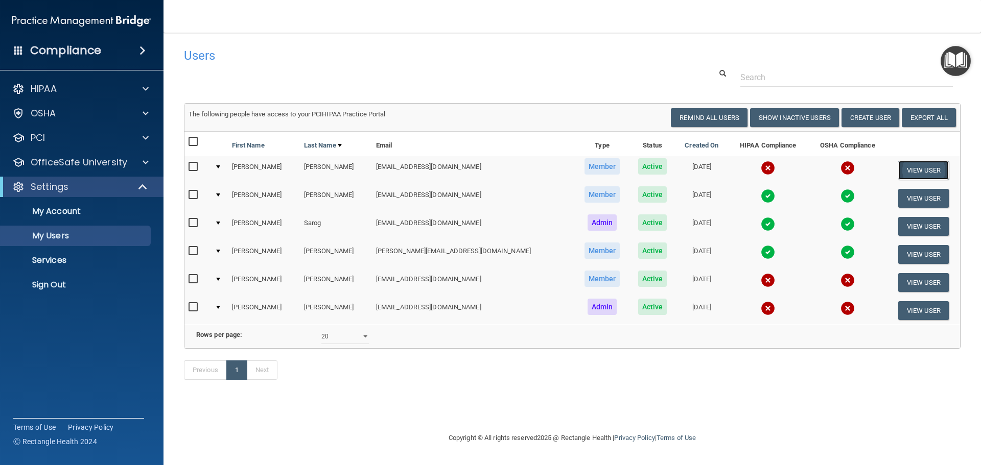
click at [914, 175] on button "View User" at bounding box center [923, 170] width 51 height 19
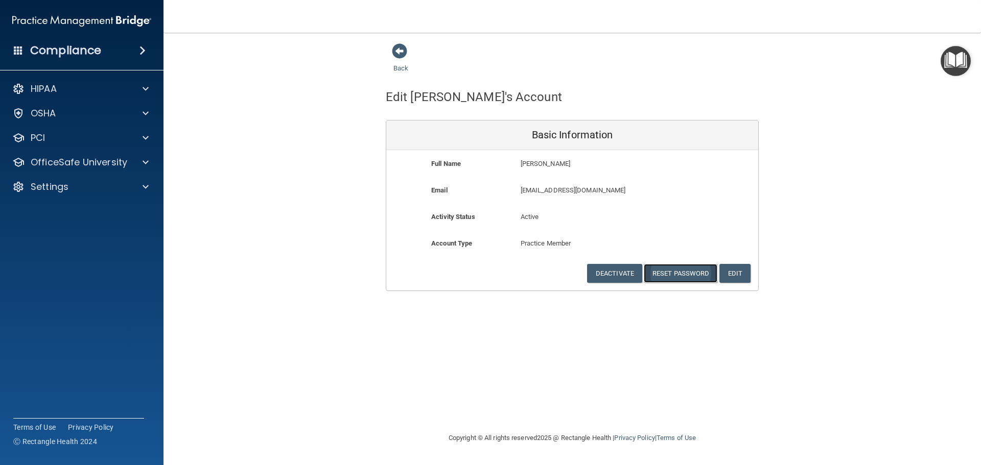
click at [671, 281] on button "Reset Password" at bounding box center [681, 273] width 74 height 19
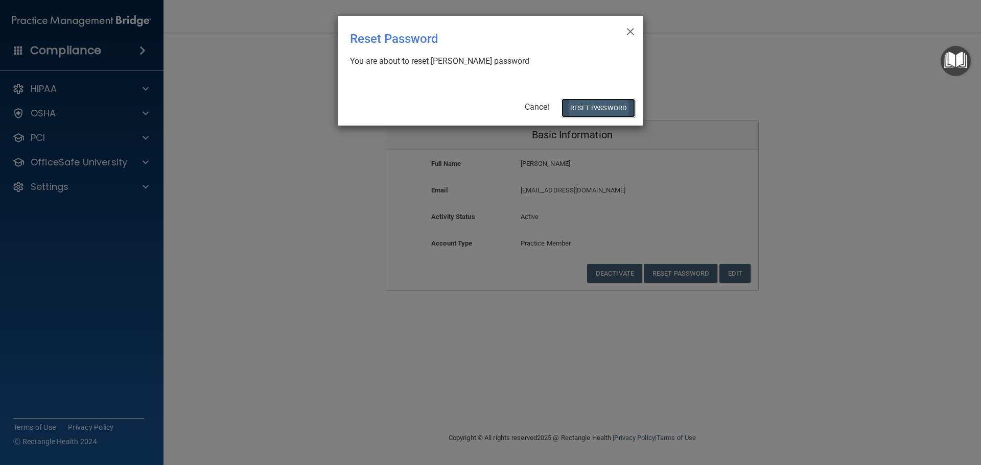
click at [607, 110] on button "Reset Password" at bounding box center [598, 108] width 74 height 19
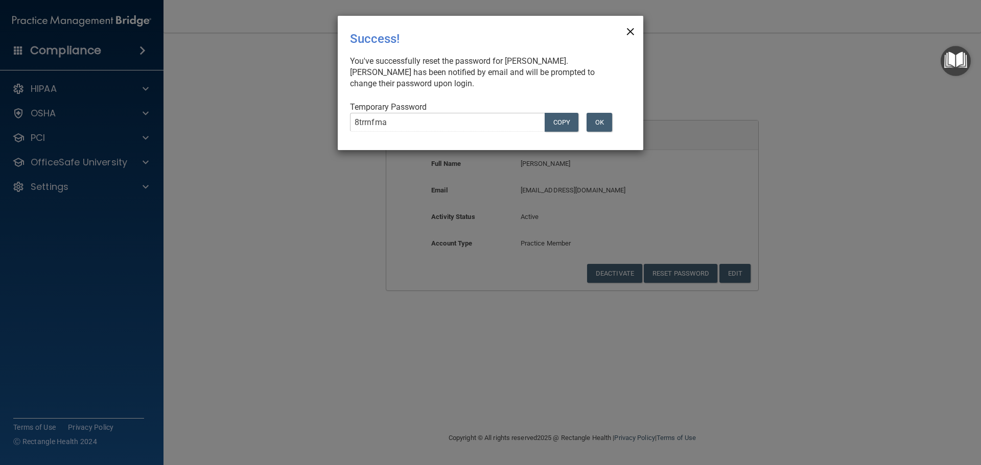
click at [629, 34] on span "×" at bounding box center [630, 30] width 9 height 20
